Goal: Transaction & Acquisition: Register for event/course

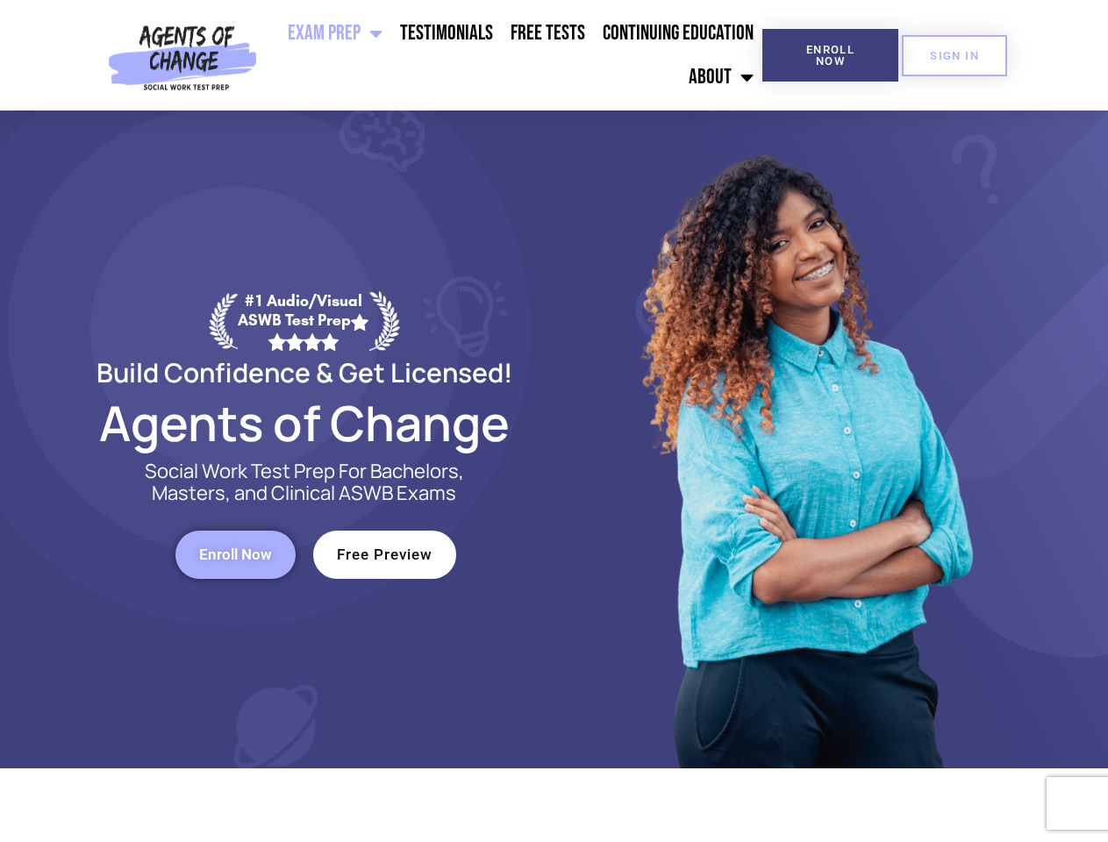
click at [554, 421] on div at bounding box center [804, 440] width 500 height 658
click at [513, 55] on ul "Exam Prep BSW Exam Prep: ASWB Bachelors Level Exam LMSW Exam Prep: ASWB Masters…" at bounding box center [513, 55] width 498 height 88
click at [830, 55] on span "Enroll Now" at bounding box center [830, 55] width 80 height 23
click at [954, 55] on span "SIGN IN" at bounding box center [954, 55] width 49 height 11
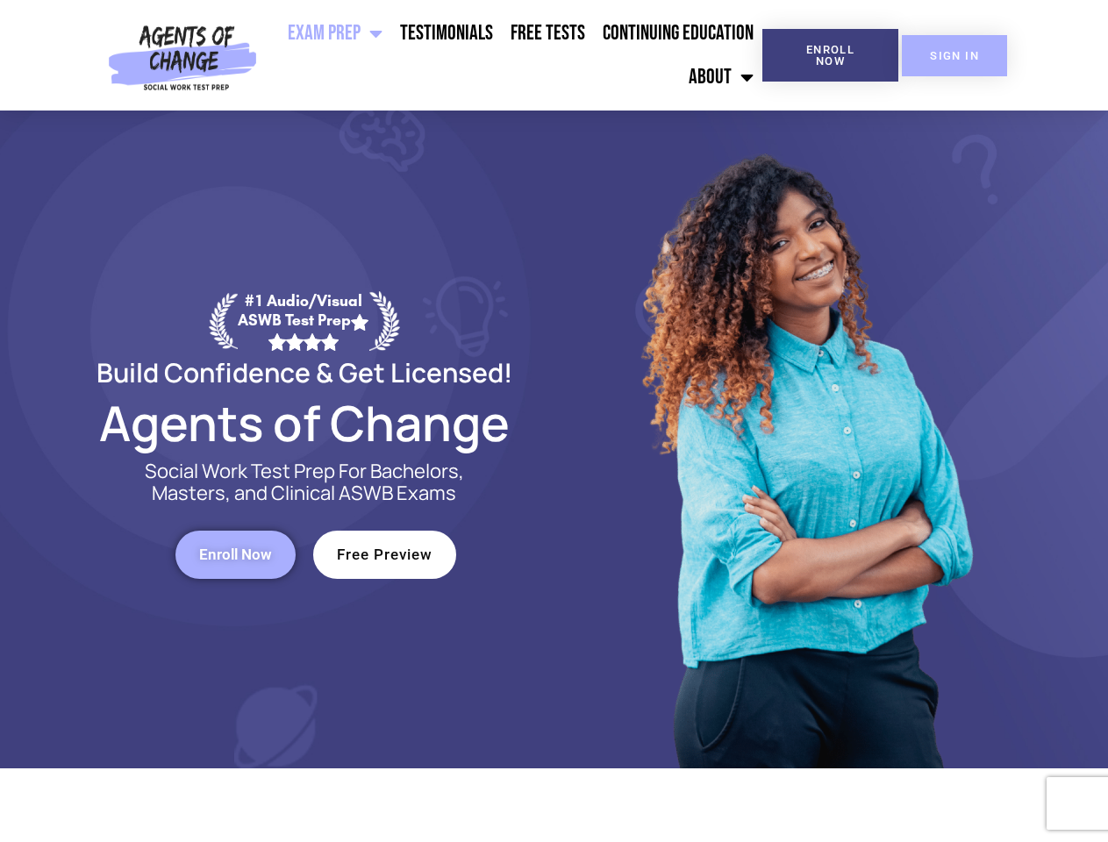
click at [954, 55] on span "SIGN IN" at bounding box center [954, 55] width 49 height 11
click at [235, 554] on span "Enroll Now" at bounding box center [235, 554] width 73 height 15
click at [384, 554] on span "Free Preview" at bounding box center [385, 554] width 96 height 15
